Goal: Transaction & Acquisition: Purchase product/service

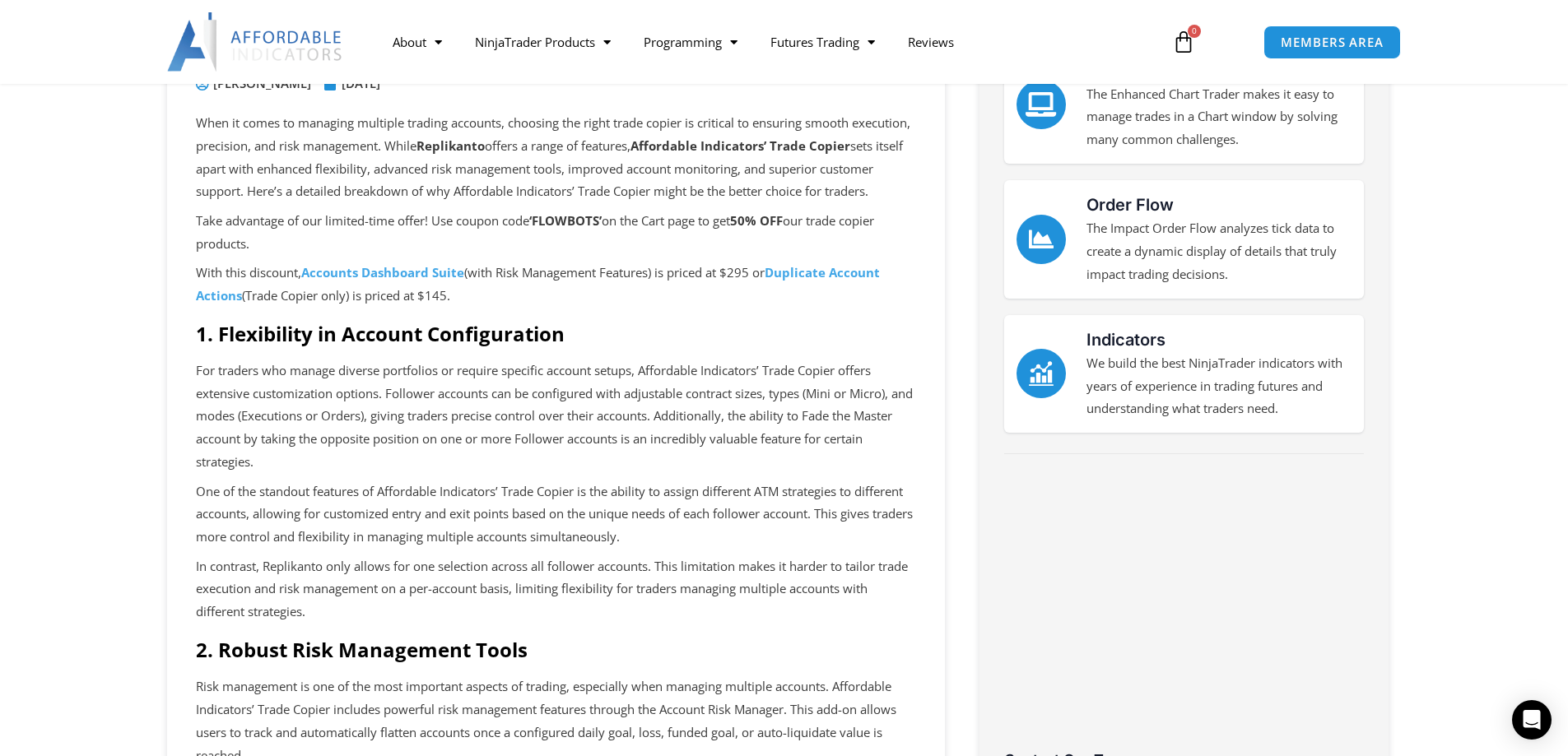
scroll to position [494, 0]
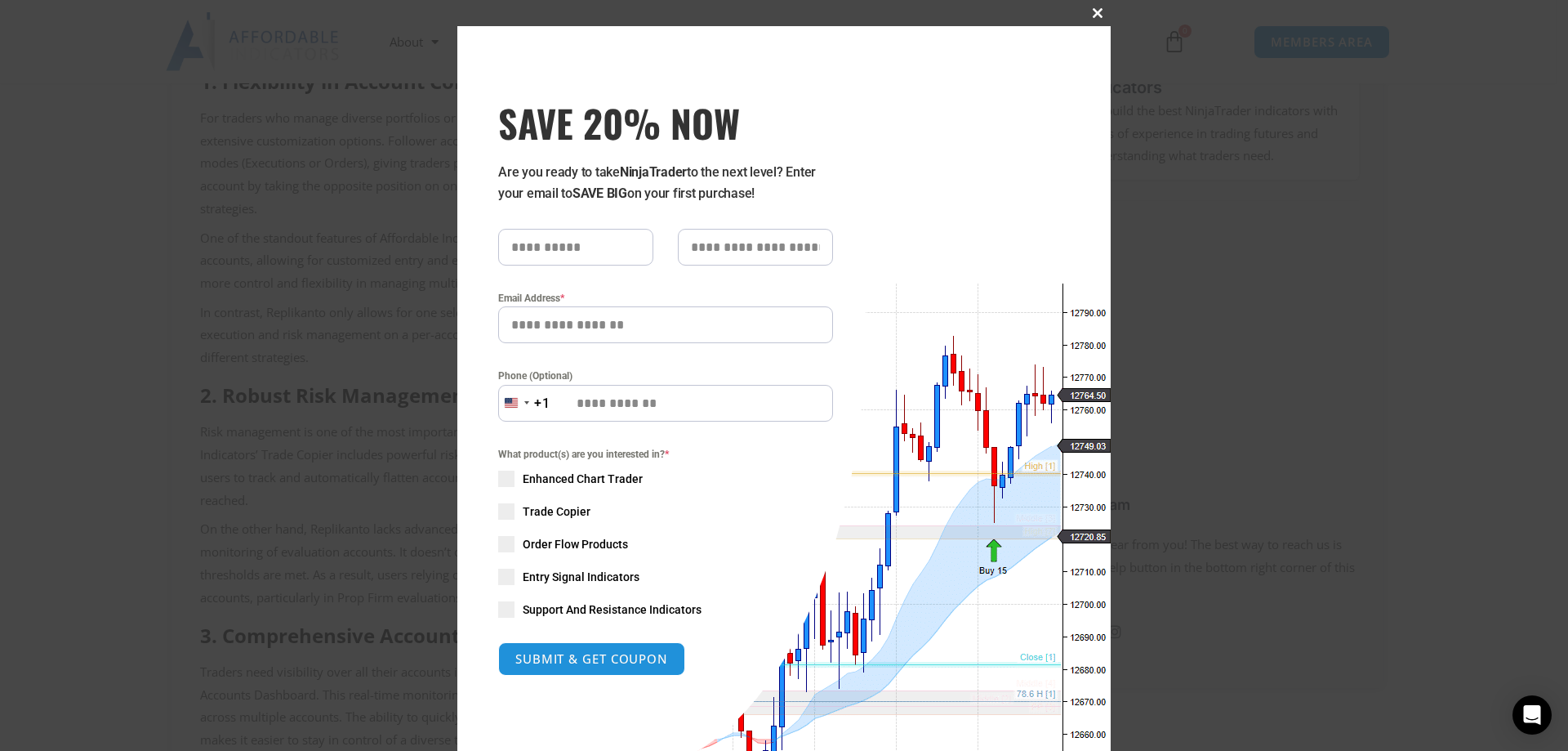
click at [1093, 2] on button "Close this module" at bounding box center [1098, 13] width 26 height 26
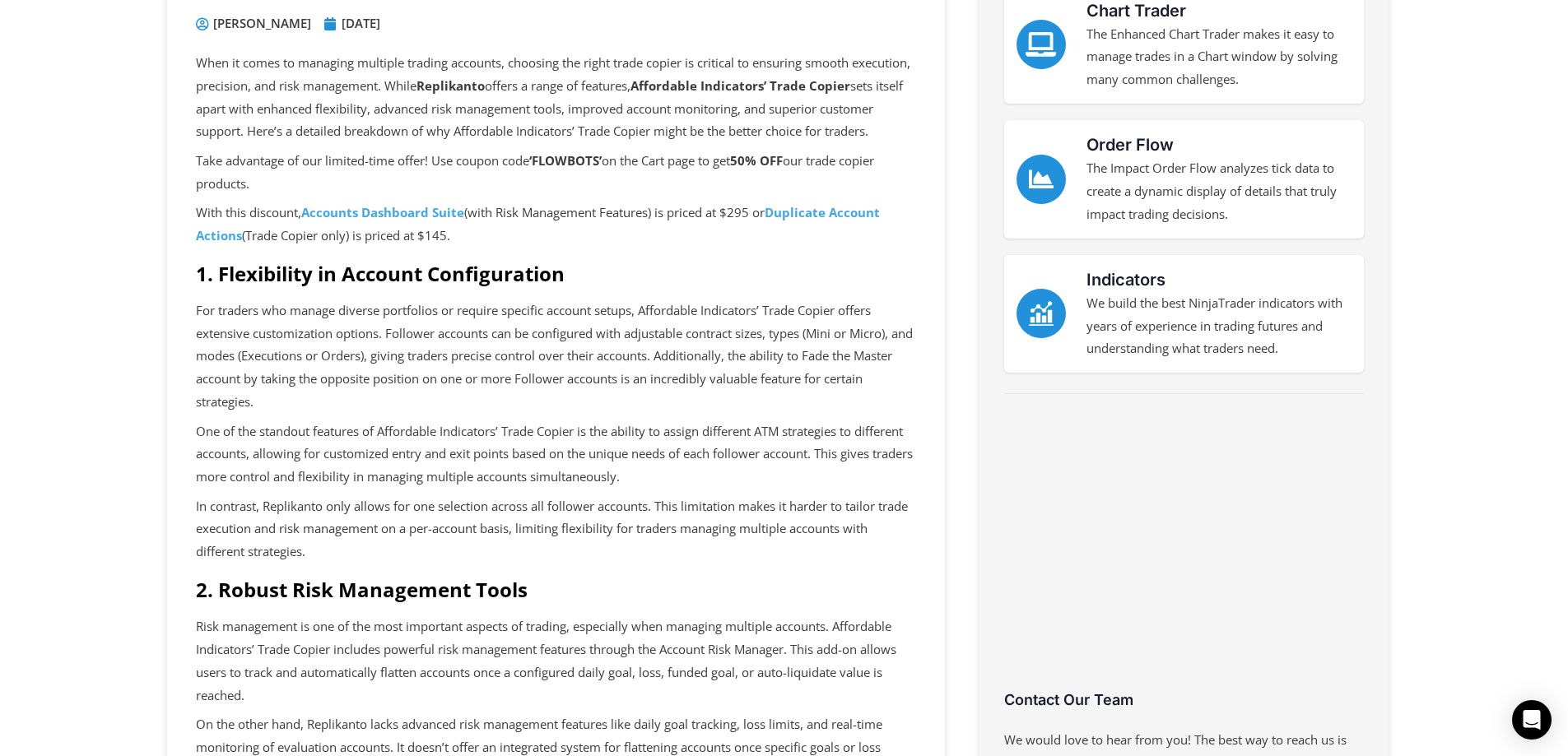
scroll to position [0, 0]
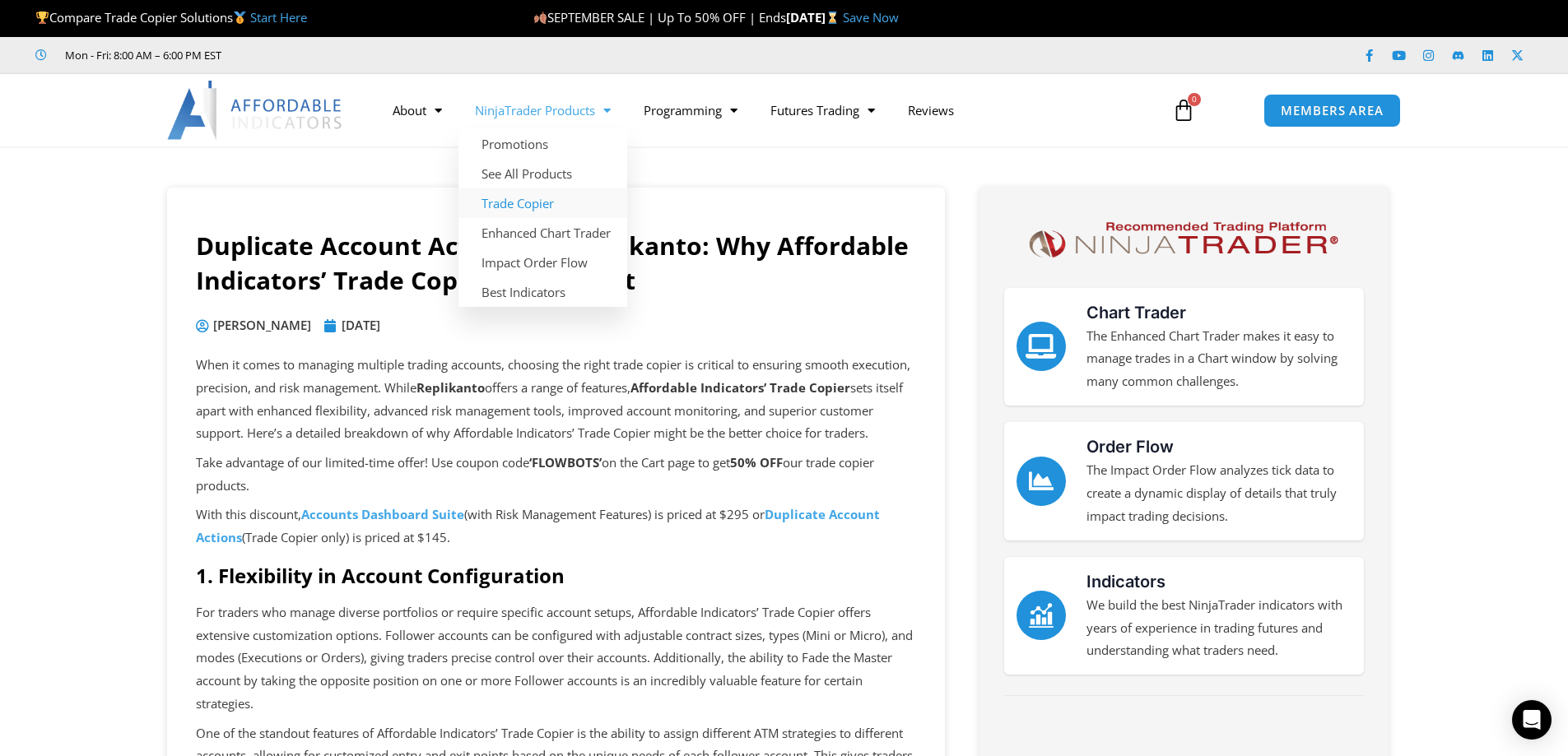
click at [513, 193] on link "Trade Copier" at bounding box center [543, 202] width 169 height 29
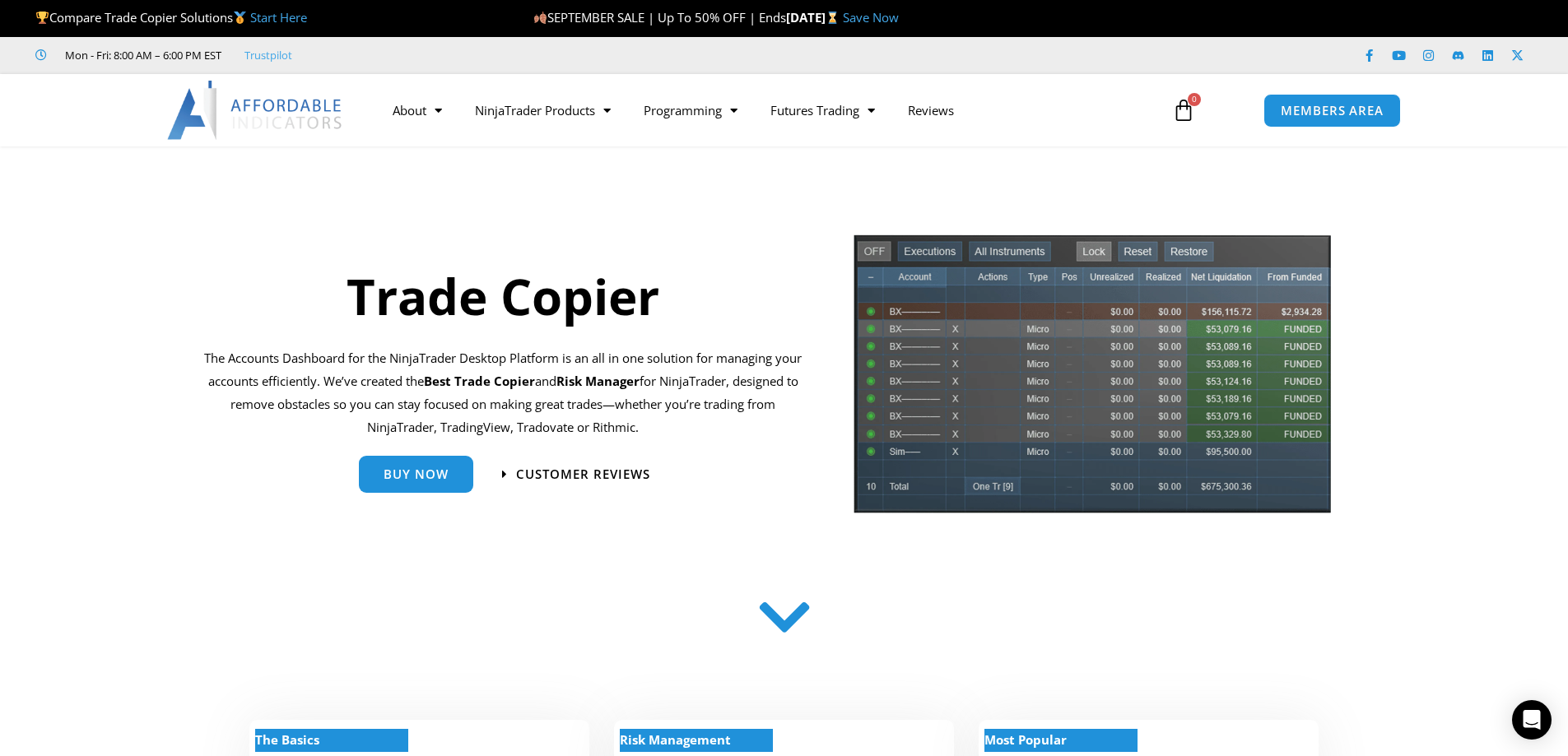
scroll to position [247, 0]
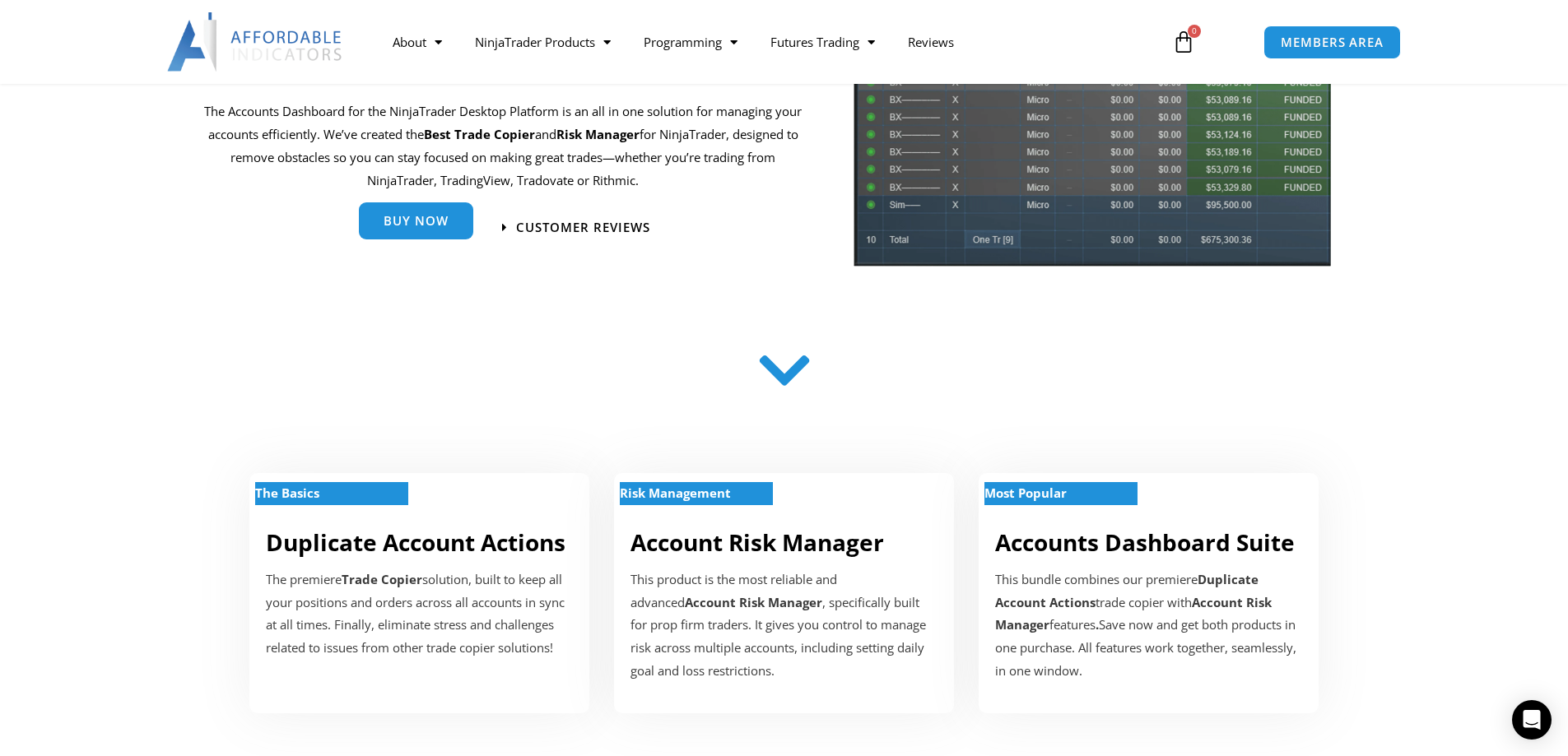
click at [425, 236] on link "Buy Now" at bounding box center [416, 220] width 114 height 37
